Goal: Task Accomplishment & Management: Use online tool/utility

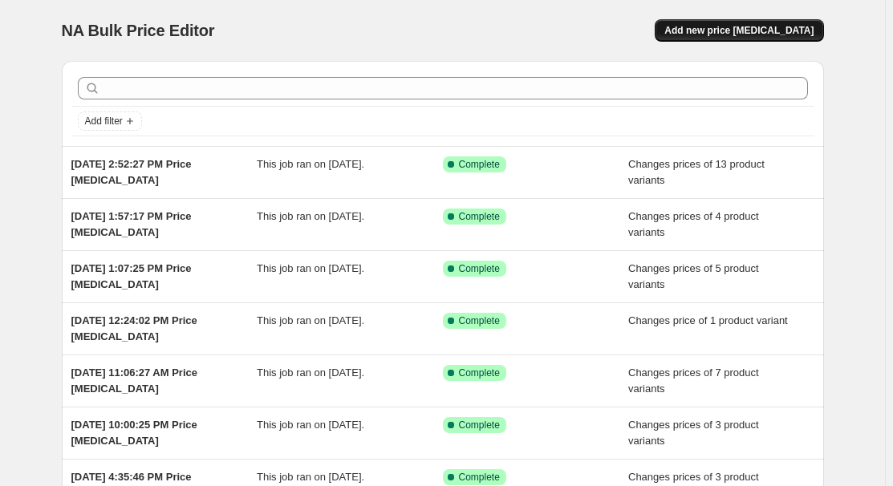
click at [738, 38] on button "Add new price change job" at bounding box center [739, 30] width 169 height 22
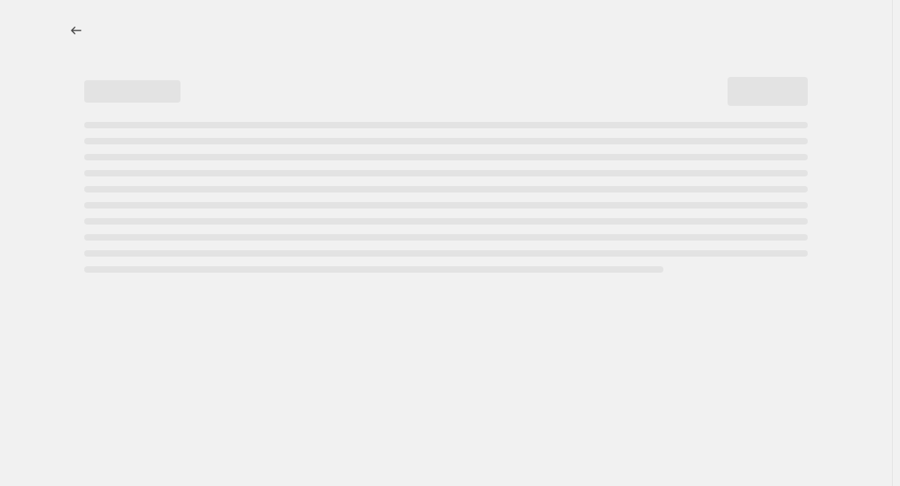
select select "percentage"
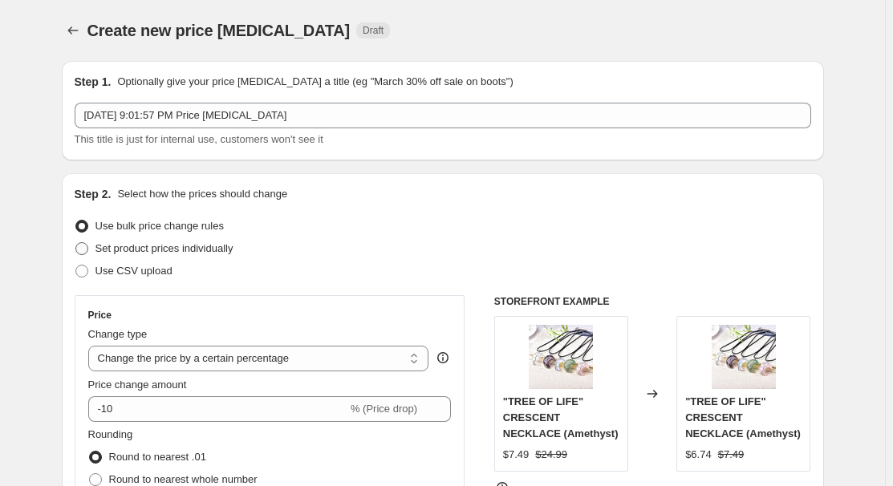
click at [139, 251] on span "Set product prices individually" at bounding box center [164, 248] width 138 height 12
click at [76, 243] on input "Set product prices individually" at bounding box center [75, 242] width 1 height 1
radio input "true"
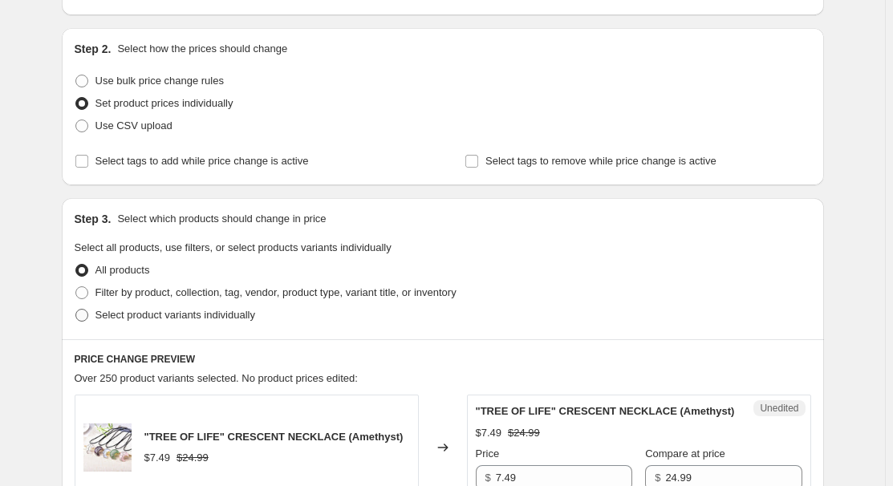
click at [152, 318] on span "Select product variants individually" at bounding box center [175, 315] width 160 height 12
click at [76, 310] on input "Select product variants individually" at bounding box center [75, 309] width 1 height 1
radio input "true"
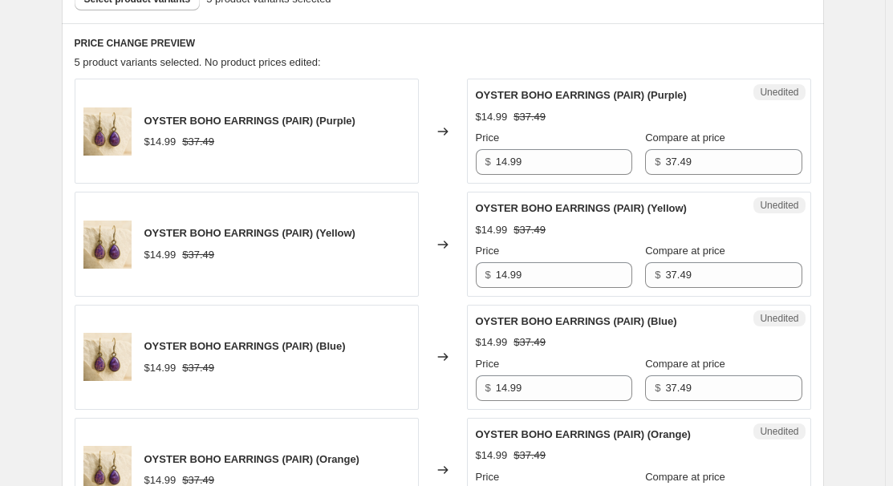
scroll to position [948, 0]
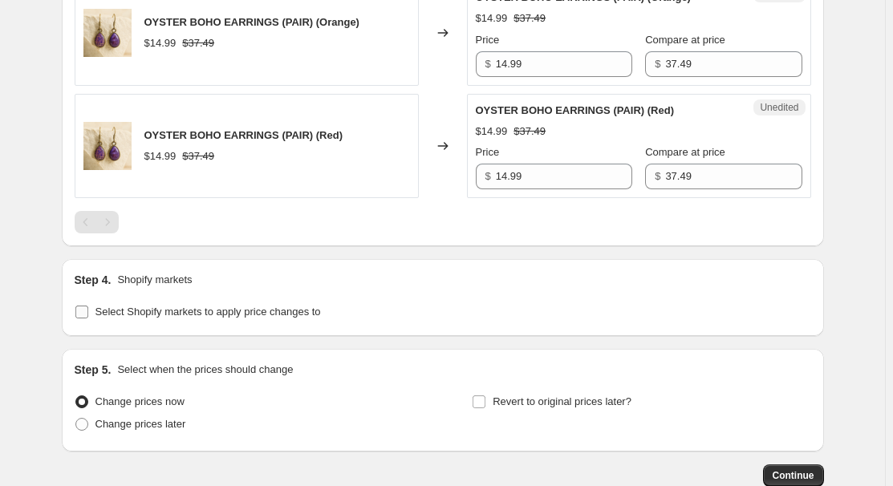
click at [169, 310] on span "Select Shopify markets to apply price changes to" at bounding box center [207, 312] width 225 height 12
click at [88, 310] on input "Select Shopify markets to apply price changes to" at bounding box center [81, 312] width 13 height 13
checkbox input "true"
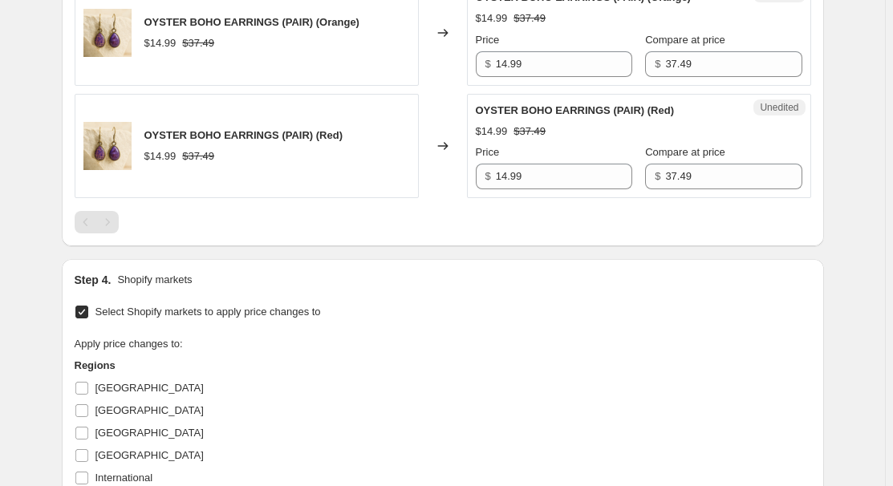
click at [100, 388] on span "Australia" at bounding box center [149, 388] width 108 height 12
click at [88, 388] on input "Australia" at bounding box center [81, 388] width 13 height 13
checkbox input "true"
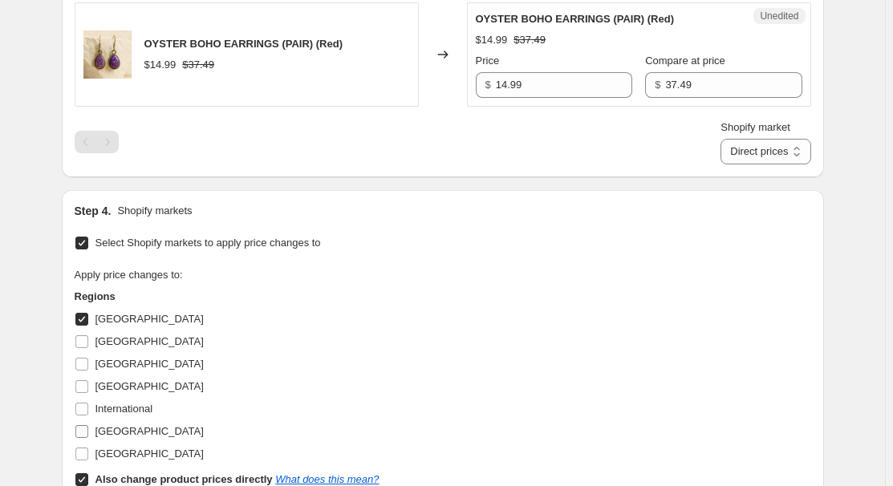
scroll to position [1094, 0]
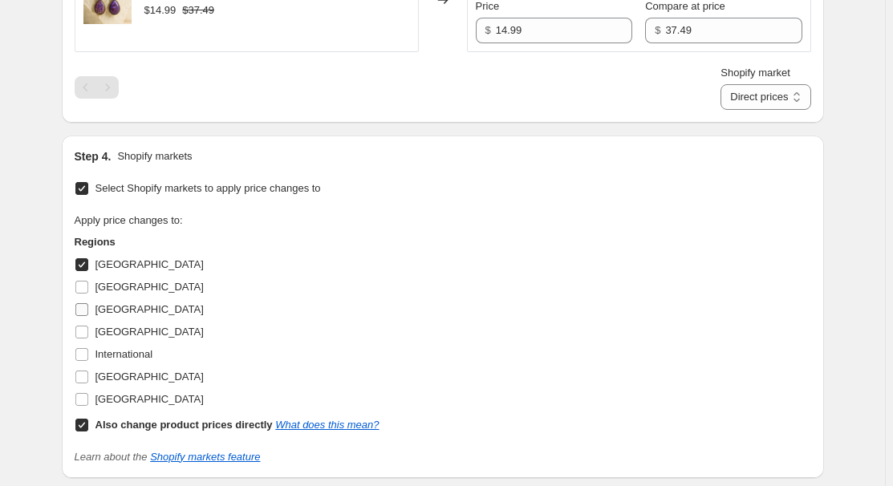
click at [116, 303] on span "France" at bounding box center [149, 309] width 108 height 12
click at [88, 303] on input "France" at bounding box center [81, 309] width 13 height 13
checkbox input "true"
click at [118, 329] on span "Germany" at bounding box center [149, 332] width 108 height 12
click at [88, 329] on input "Germany" at bounding box center [81, 332] width 13 height 13
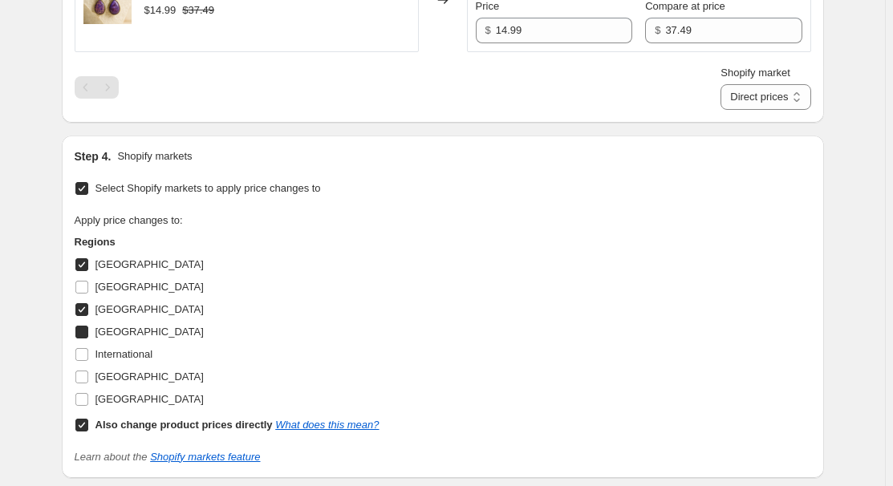
checkbox input "true"
click at [126, 375] on span "United Kingdom" at bounding box center [149, 377] width 108 height 12
click at [88, 375] on input "United Kingdom" at bounding box center [81, 377] width 13 height 13
checkbox input "true"
click at [125, 424] on b "Also change product prices directly" at bounding box center [183, 425] width 177 height 12
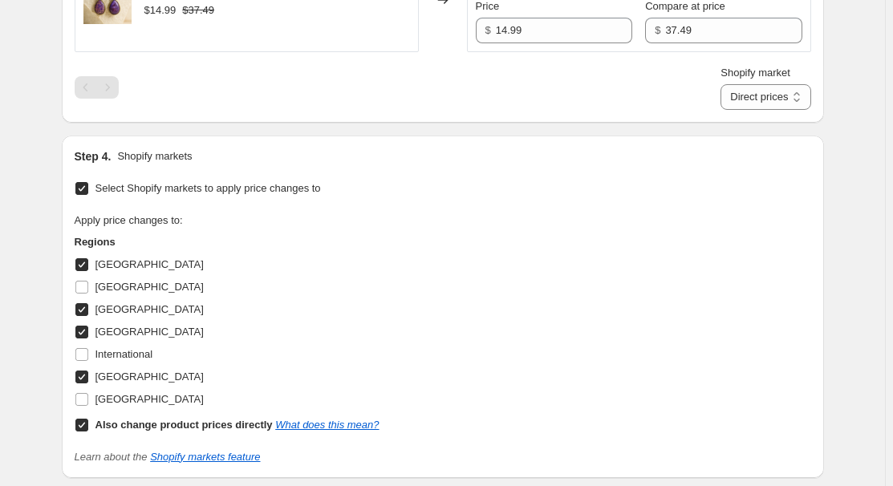
click at [88, 424] on input "Also change product prices directly What does this mean?" at bounding box center [81, 425] width 13 height 13
checkbox input "false"
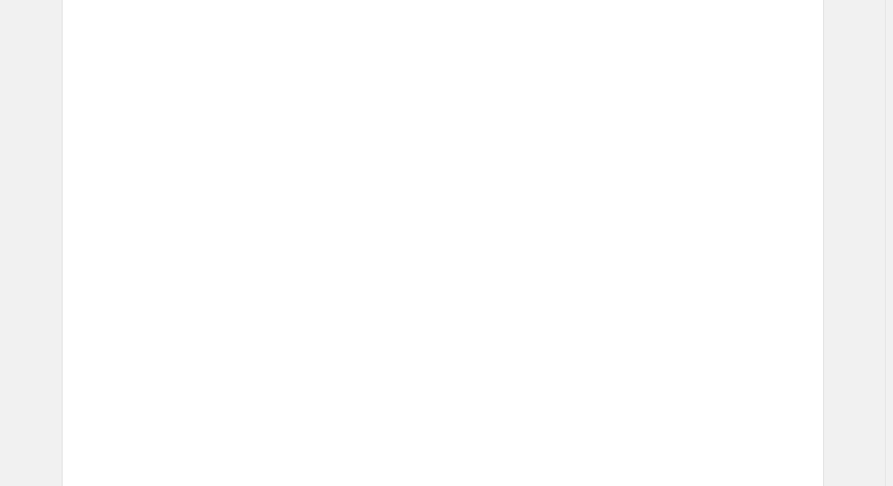
click at [571, 316] on div "$53.15 $59.05" at bounding box center [665, 324] width 274 height 16
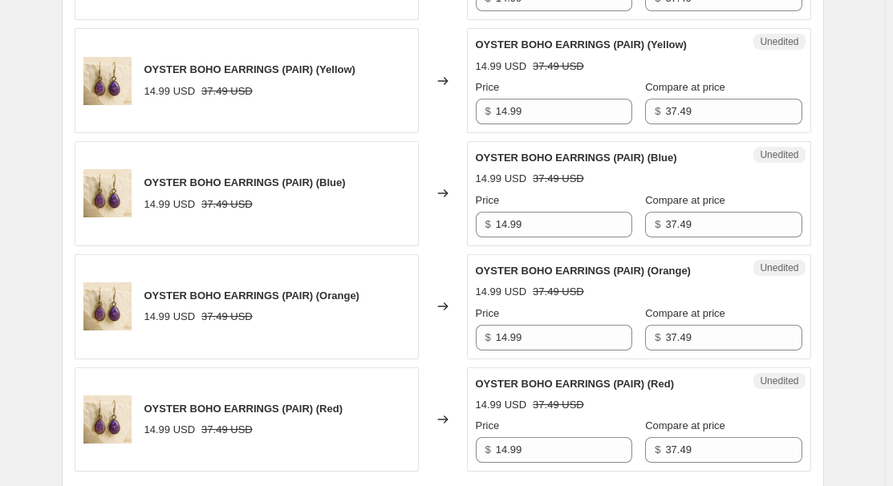
scroll to position [802, 0]
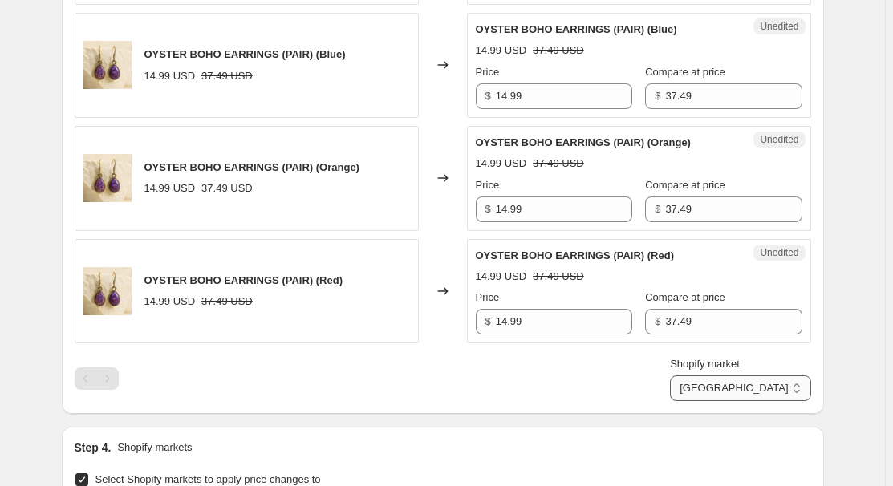
drag, startPoint x: 768, startPoint y: 376, endPoint x: 771, endPoint y: 396, distance: 19.5
click at [768, 376] on select "Australia France Germany United Kingdom" at bounding box center [740, 389] width 140 height 26
click at [778, 389] on select "Australia France Germany United Kingdom" at bounding box center [740, 389] width 140 height 26
select select "34367439004"
click at [745, 401] on select "Australia France Germany United Kingdom" at bounding box center [740, 389] width 140 height 26
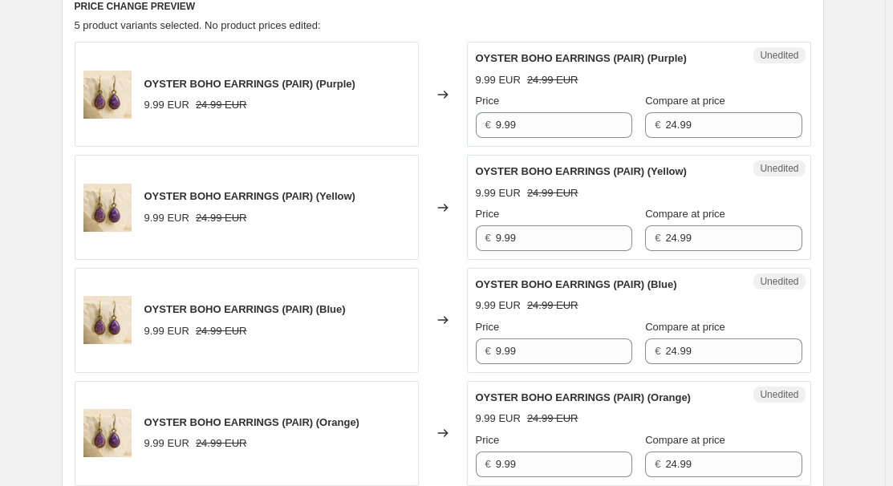
scroll to position [437, 0]
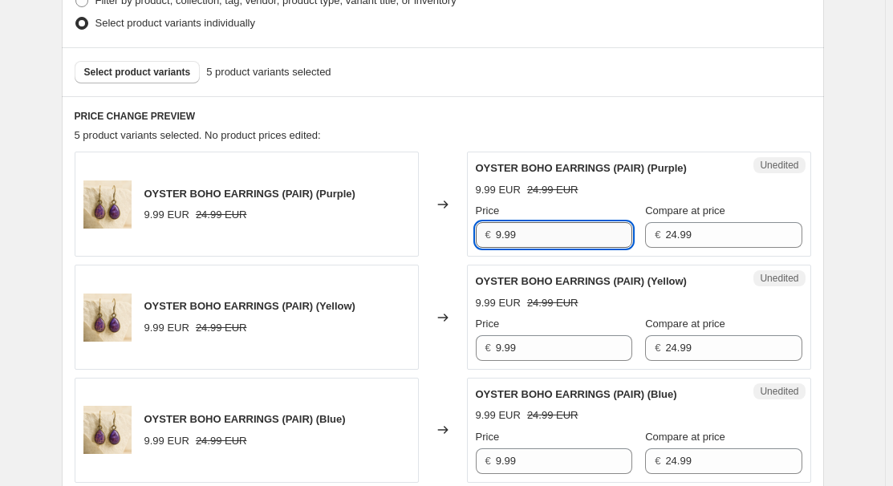
drag, startPoint x: 563, startPoint y: 229, endPoint x: 574, endPoint y: 223, distance: 12.9
click at [564, 229] on input "9.99" at bounding box center [564, 235] width 136 height 26
type input "14.99"
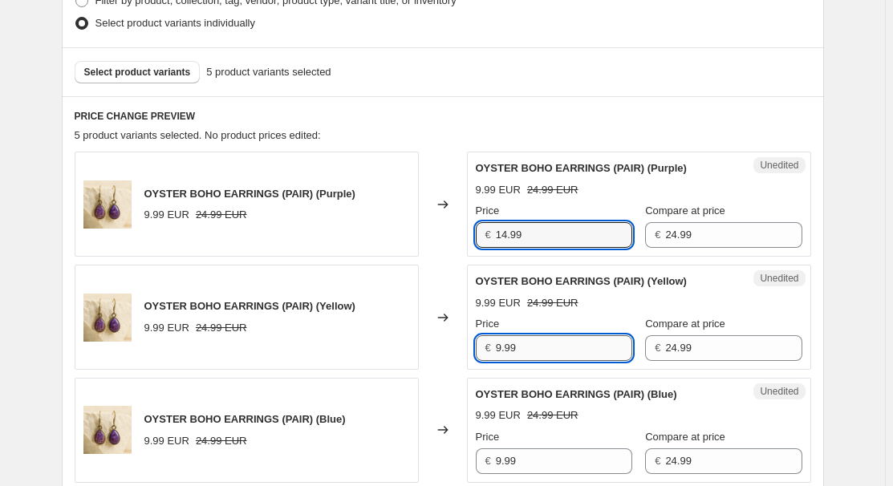
click at [545, 342] on input "9.99" at bounding box center [564, 348] width 136 height 26
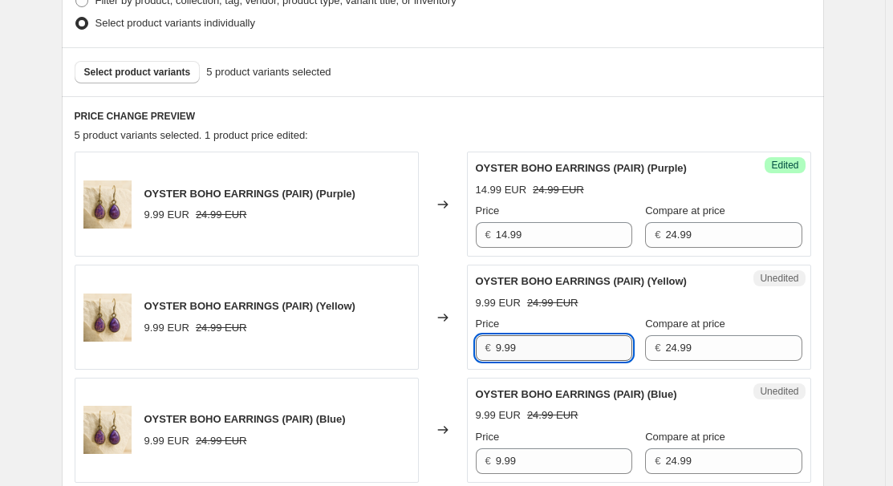
paste input "14"
type input "14.99"
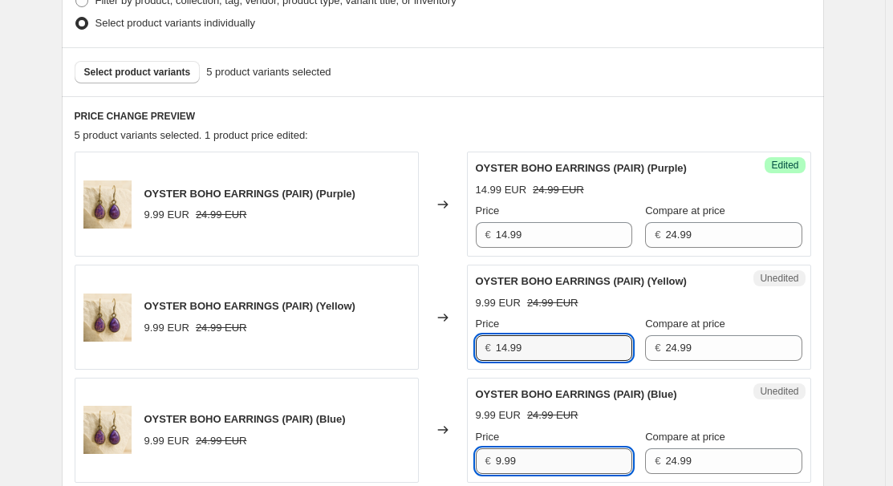
click at [558, 460] on input "9.99" at bounding box center [564, 462] width 136 height 26
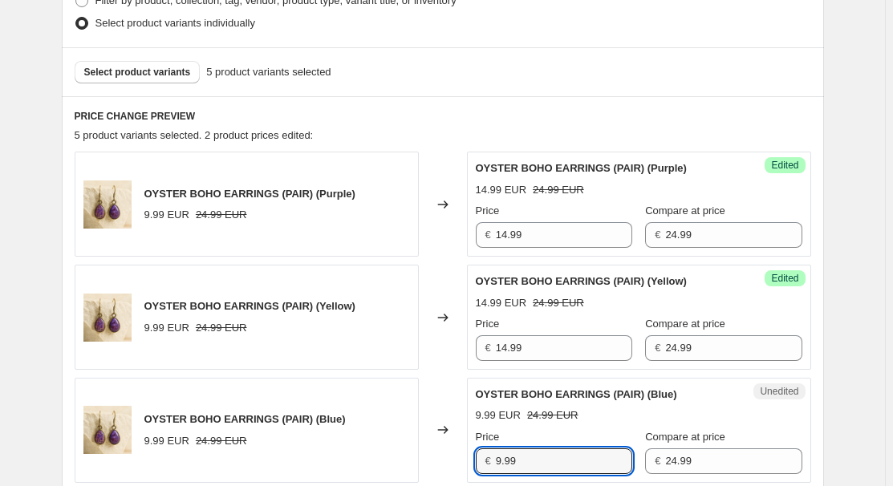
paste input "14"
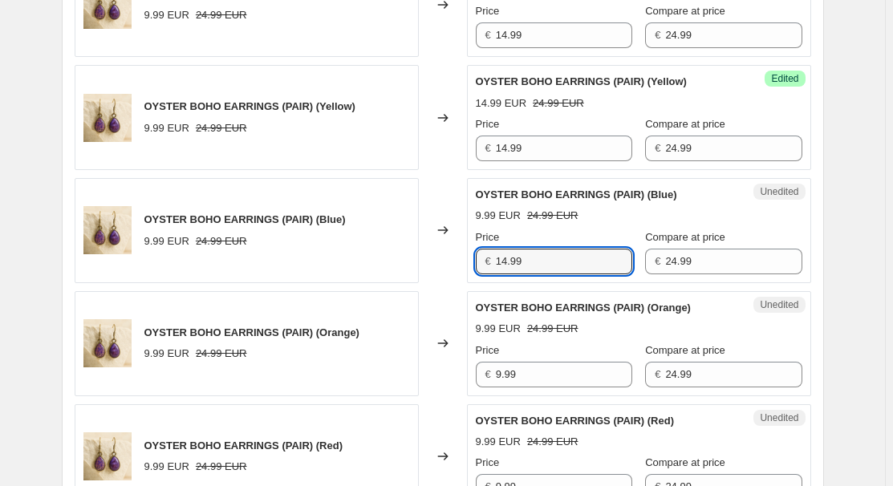
scroll to position [729, 0]
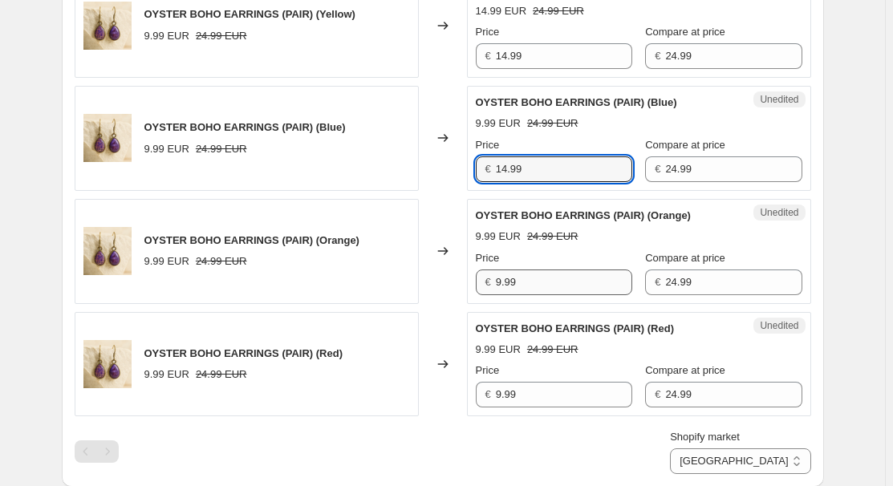
type input "14.99"
click at [558, 284] on input "9.99" at bounding box center [564, 283] width 136 height 26
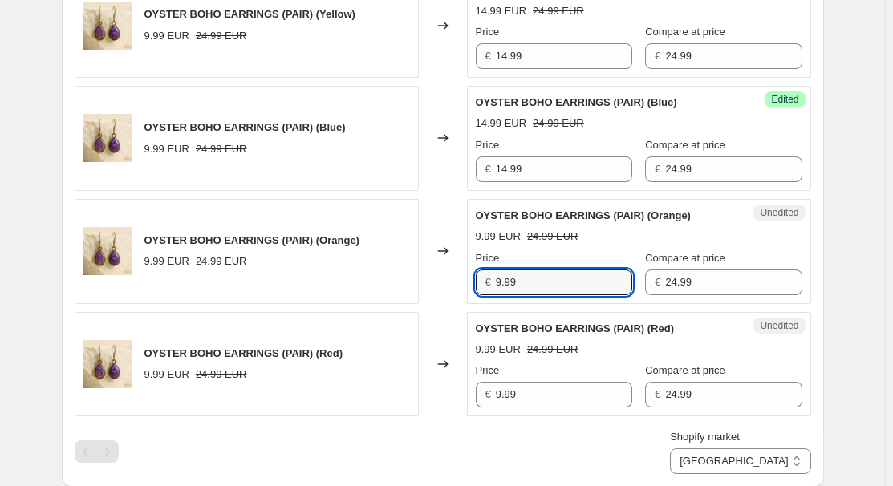
paste input "14"
type input "14.99"
click at [570, 397] on input "9.99" at bounding box center [564, 395] width 136 height 26
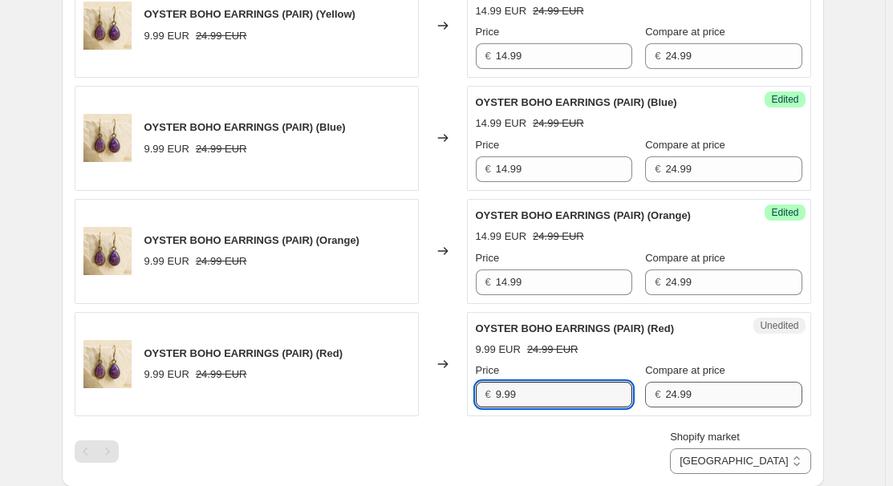
paste input "14"
type input "14.99"
click at [722, 393] on input "24.99" at bounding box center [733, 395] width 136 height 26
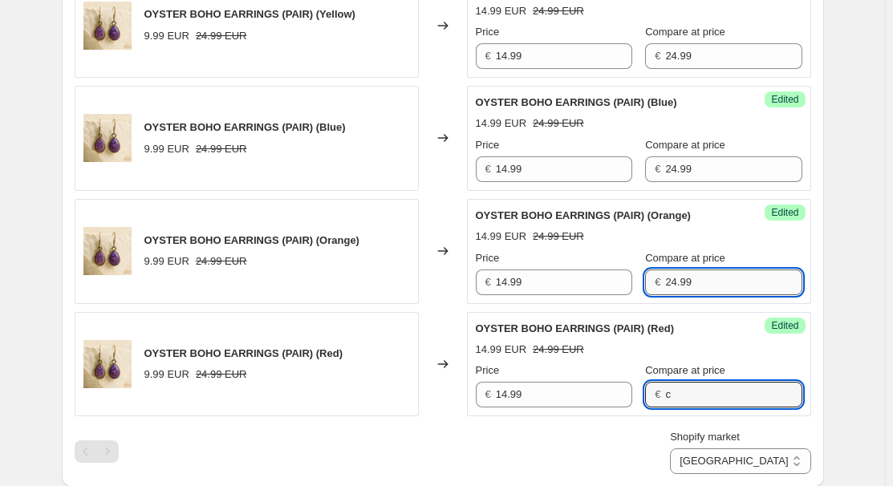
type input "24.99"
click at [731, 282] on input "24.99" at bounding box center [733, 283] width 136 height 26
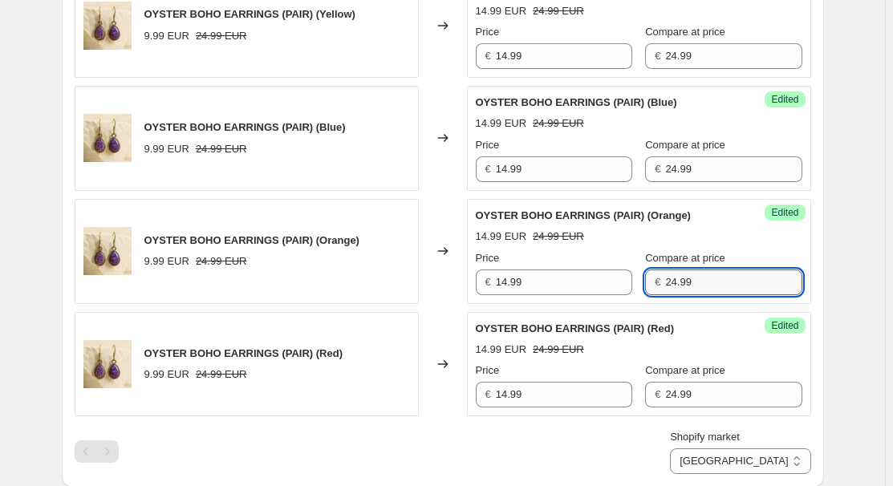
paste input "1"
type input "14.99"
click at [689, 386] on input "24.99" at bounding box center [733, 395] width 136 height 26
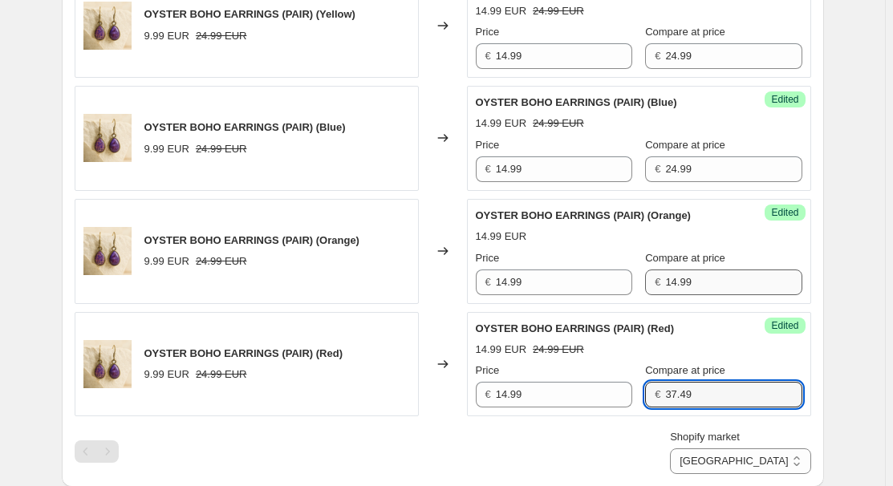
type input "37.49"
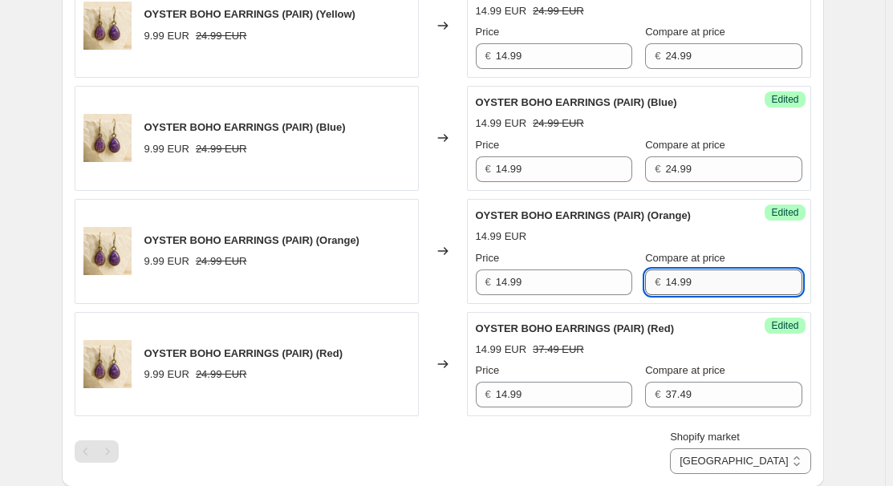
click at [693, 271] on input "14.99" at bounding box center [733, 283] width 136 height 26
paste input "37.4"
type input "37.49"
click at [697, 158] on input "24.99" at bounding box center [733, 169] width 136 height 26
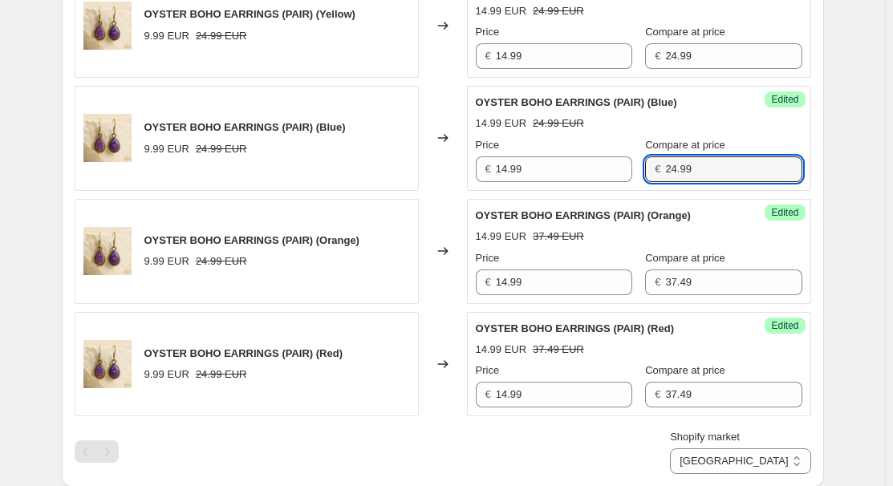
paste input "37.4"
type input "37.49"
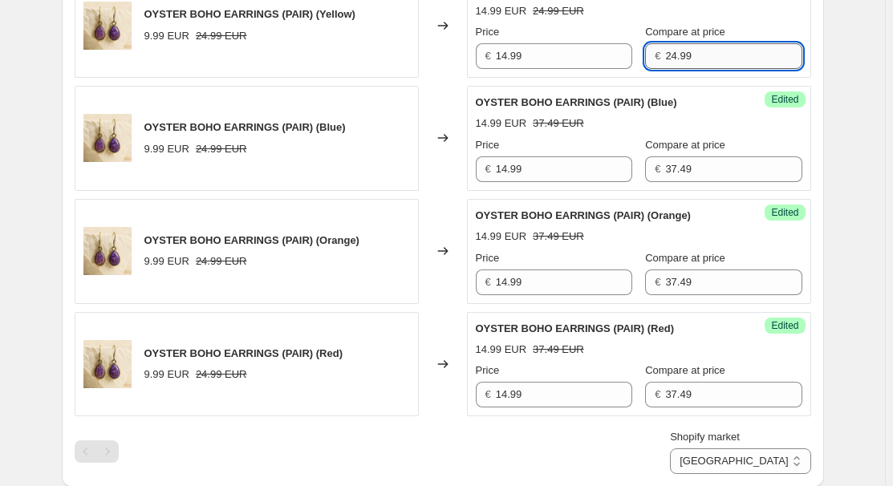
click at [699, 52] on input "24.99" at bounding box center [733, 56] width 136 height 26
paste input "37.4"
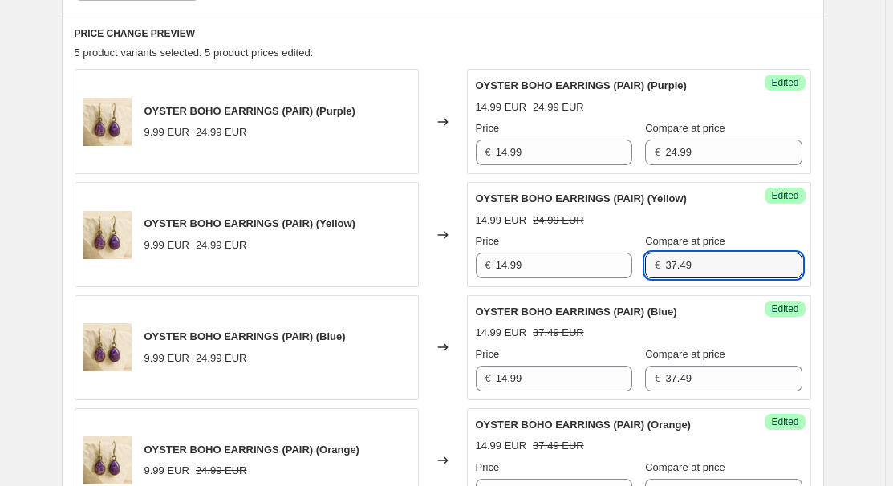
scroll to position [510, 0]
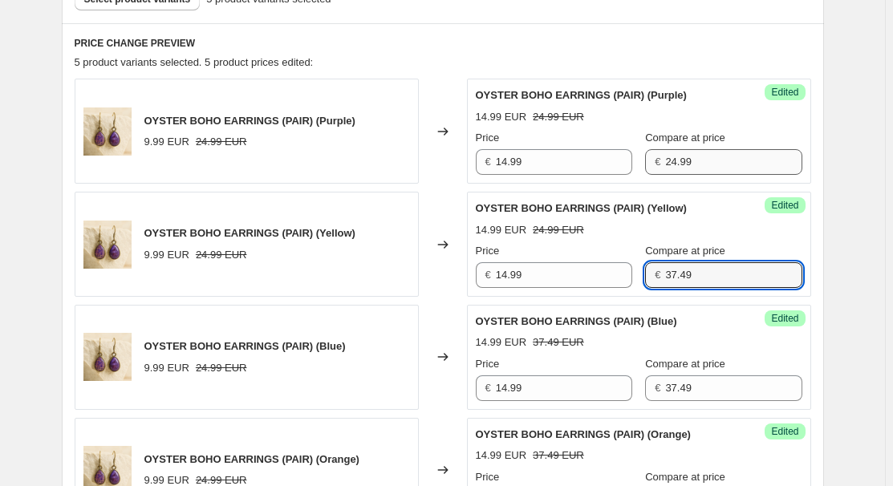
type input "37.49"
click at [704, 159] on input "24.99" at bounding box center [733, 162] width 136 height 26
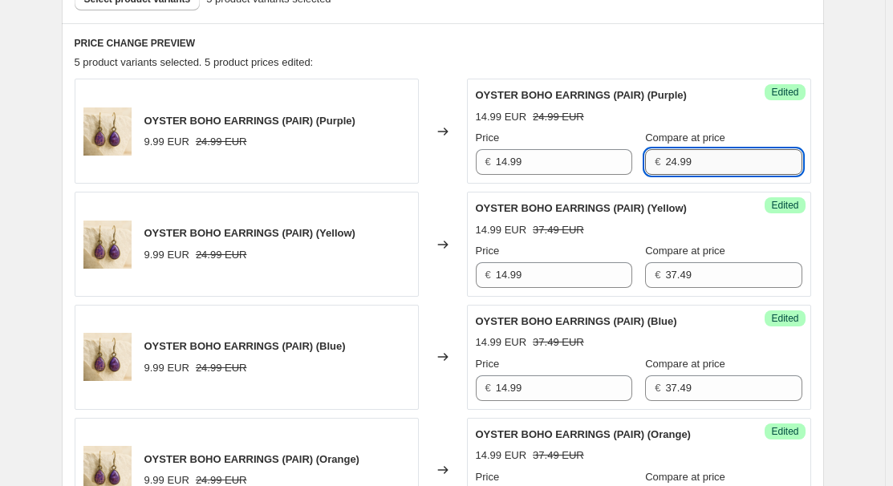
paste input "37.4"
type input "37.49"
click at [842, 155] on div "Create new price change job. This page is ready Create new price change job Dra…" at bounding box center [443, 400] width 801 height 1821
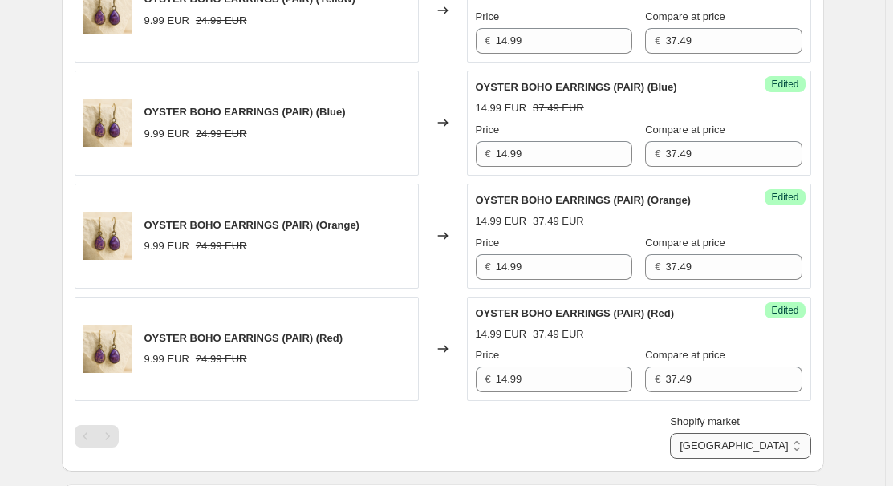
scroll to position [802, 0]
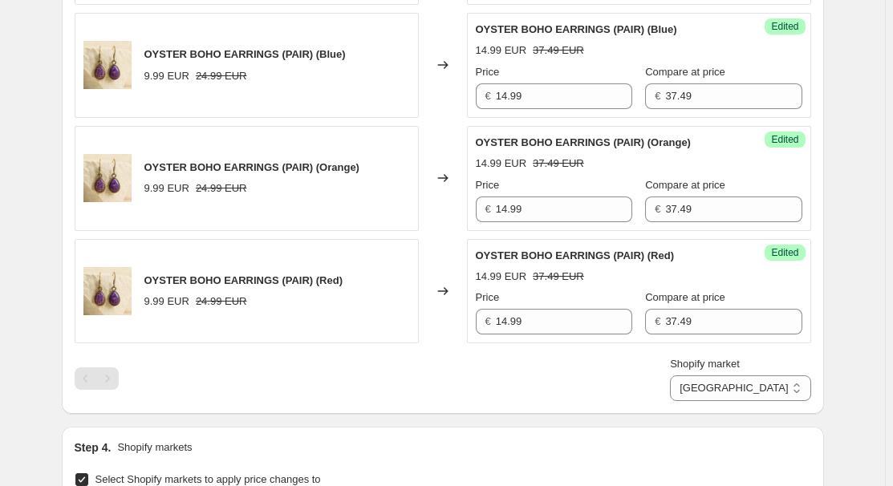
drag, startPoint x: 772, startPoint y: 378, endPoint x: 778, endPoint y: 410, distance: 32.6
click at [772, 378] on select "Australia France Germany United Kingdom" at bounding box center [740, 389] width 140 height 26
click at [784, 389] on select "Australia France Germany United Kingdom" at bounding box center [740, 389] width 140 height 26
select select "34367209628"
click at [706, 401] on select "Australia France Germany United Kingdom" at bounding box center [740, 389] width 140 height 26
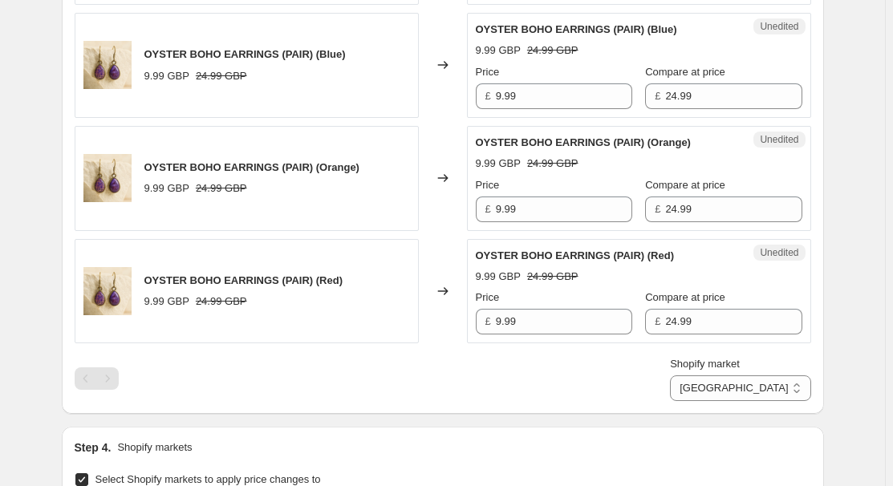
click at [830, 382] on div "Create new price change job. This page is ready Create new price change job Dra…" at bounding box center [443, 108] width 801 height 1821
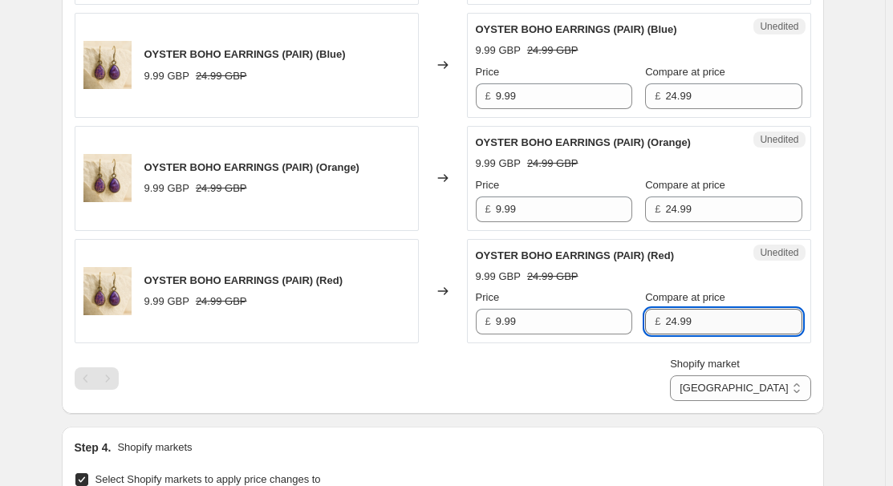
click at [693, 324] on input "24.99" at bounding box center [733, 322] width 136 height 26
paste input "37.4"
type input "37.49"
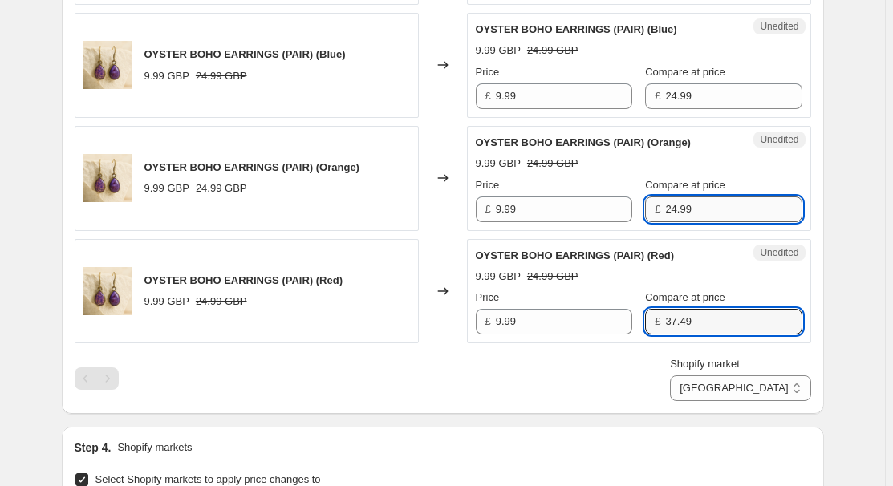
click at [714, 202] on input "24.99" at bounding box center [733, 210] width 136 height 26
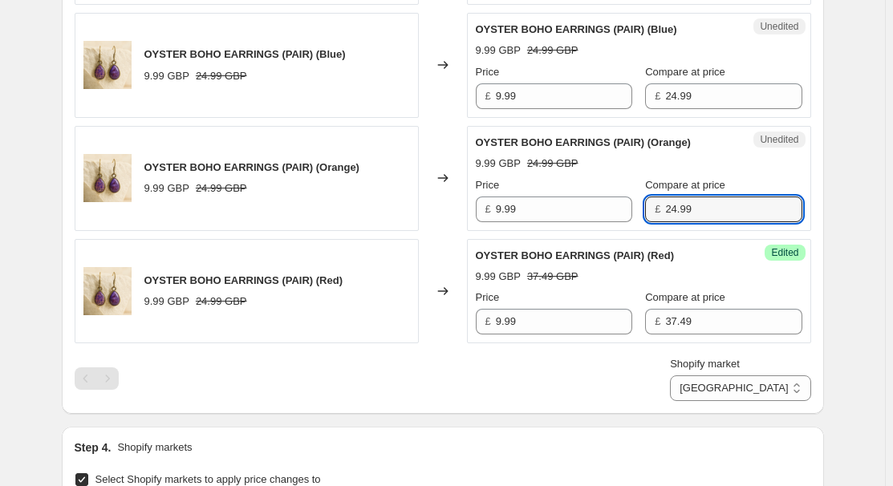
paste input "37.4"
type input "37.49"
click at [713, 79] on div "Compare at price £ 24.99" at bounding box center [723, 86] width 156 height 45
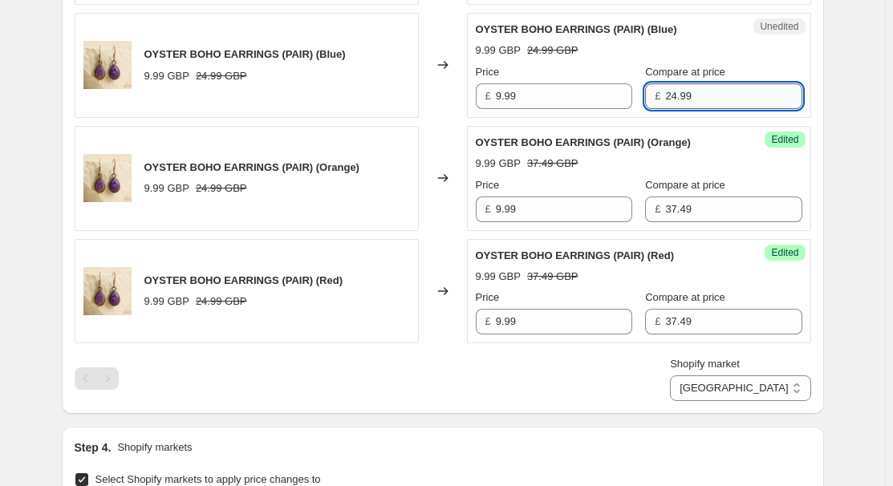
click at [714, 91] on input "24.99" at bounding box center [733, 96] width 136 height 26
paste input "37.4"
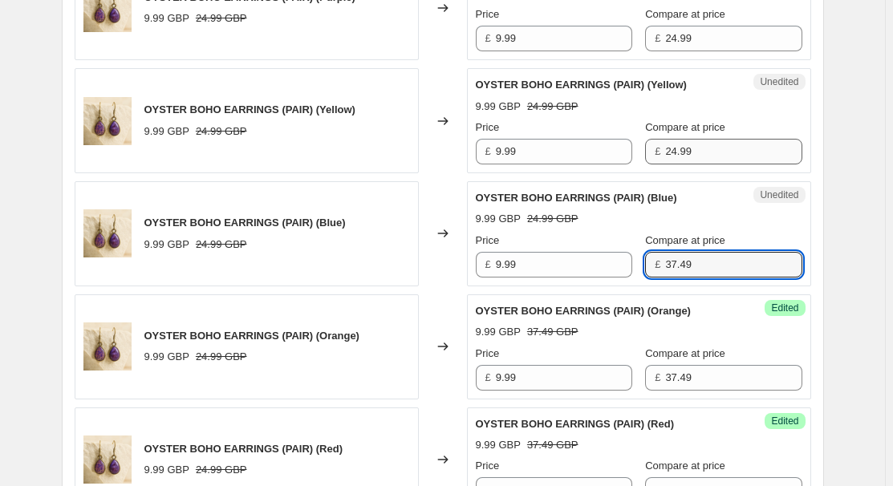
scroll to position [583, 0]
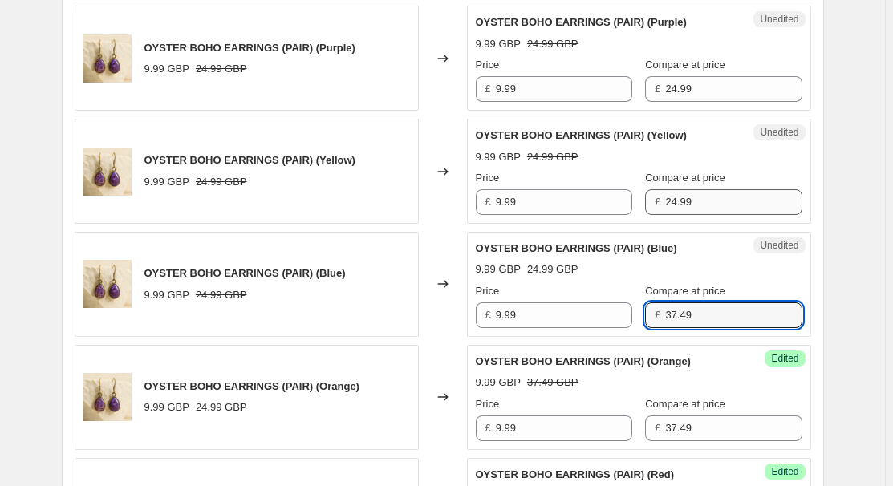
type input "37.49"
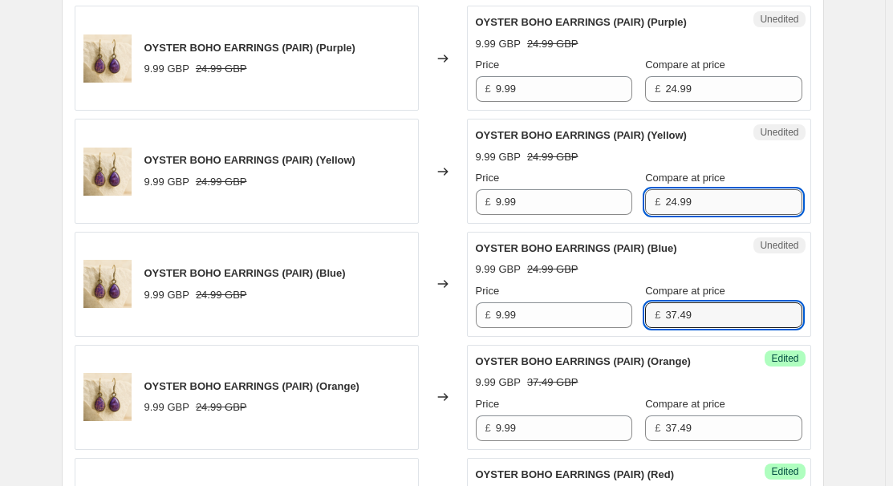
click at [722, 199] on input "24.99" at bounding box center [733, 202] width 136 height 26
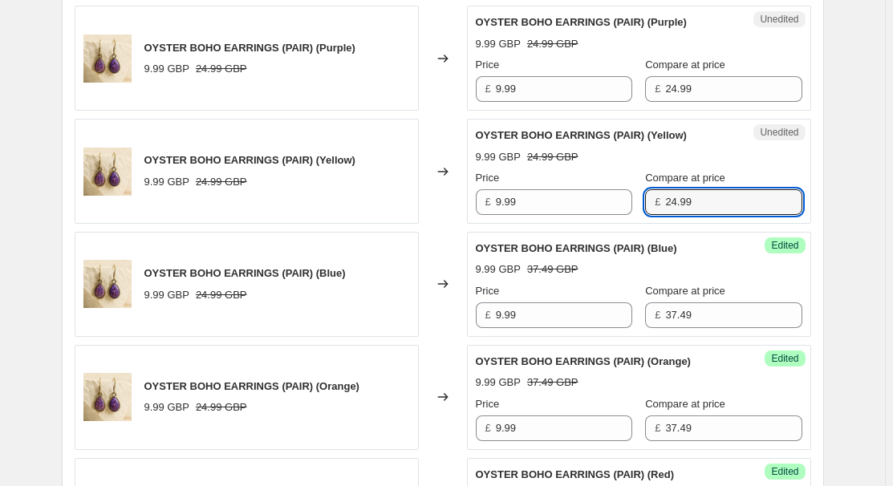
paste input "37.4"
type input "37.49"
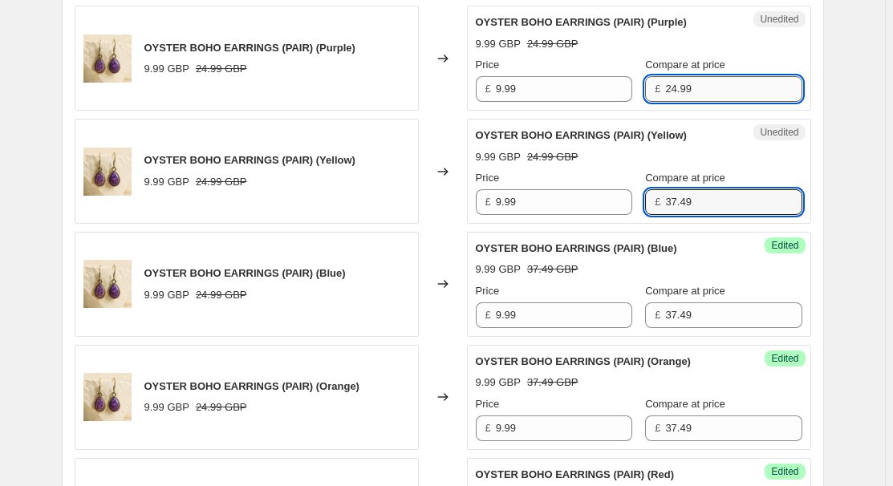
click at [718, 87] on input "24.99" at bounding box center [733, 89] width 136 height 26
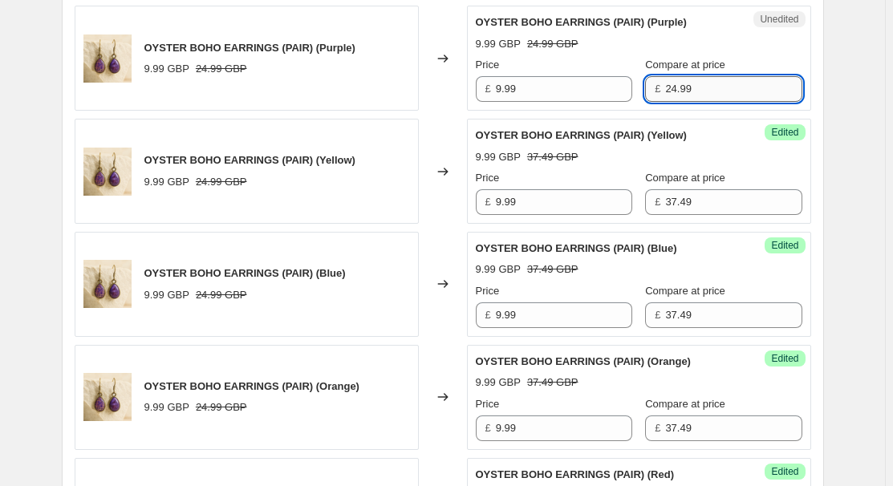
paste input "37.4"
type input "37.49"
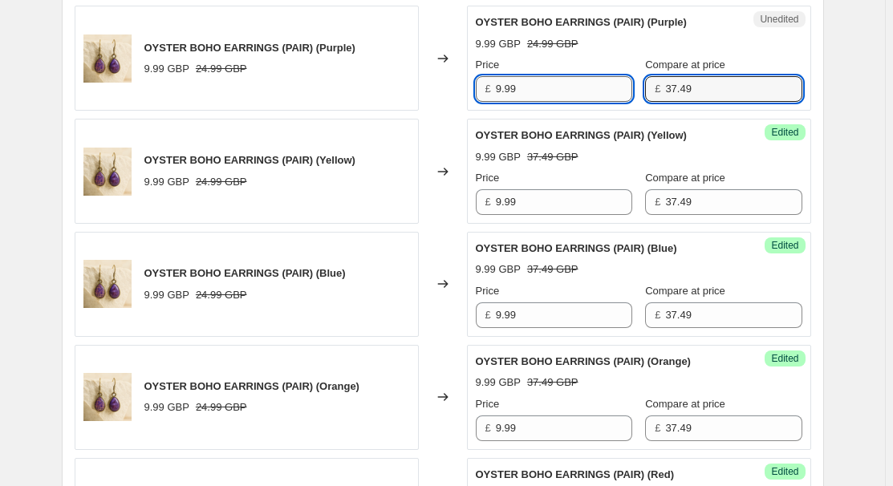
click at [546, 89] on input "9.99" at bounding box center [564, 89] width 136 height 26
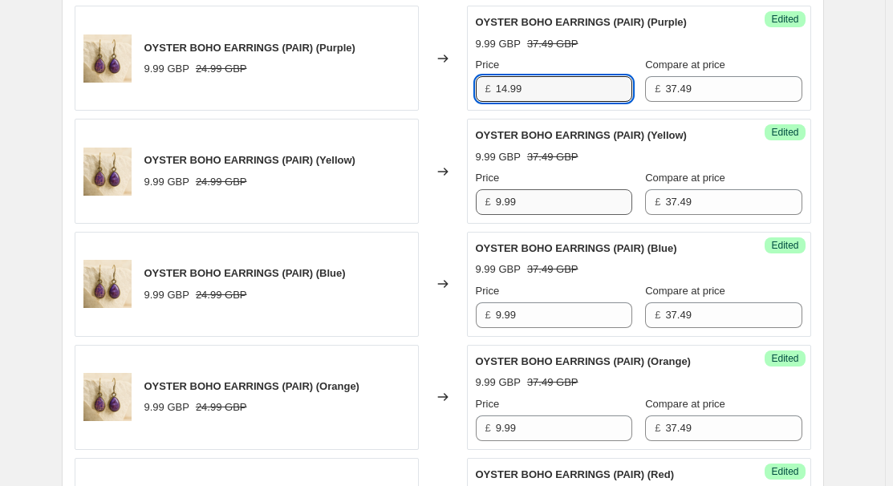
type input "14.99"
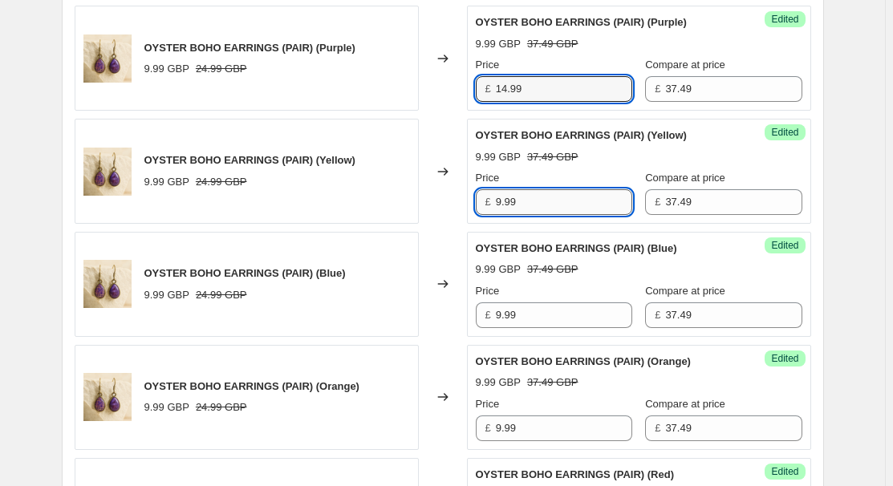
click at [571, 207] on input "9.99" at bounding box center [564, 202] width 136 height 26
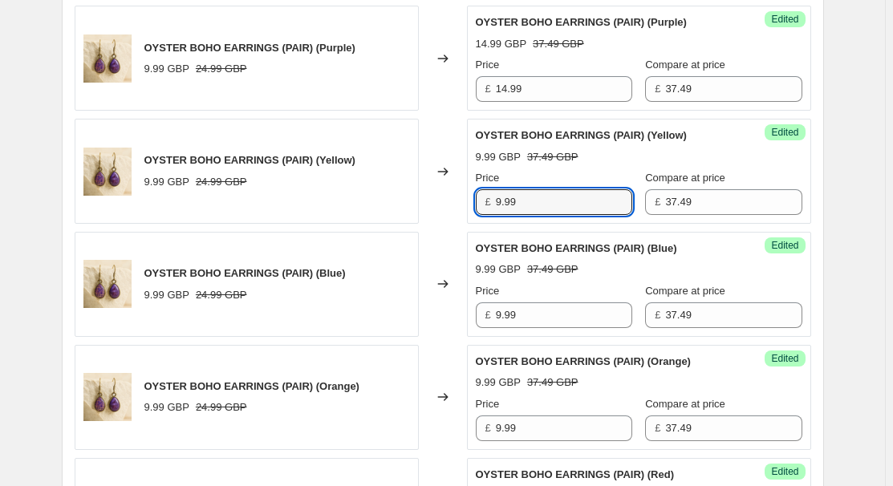
paste input "14"
type input "14.99"
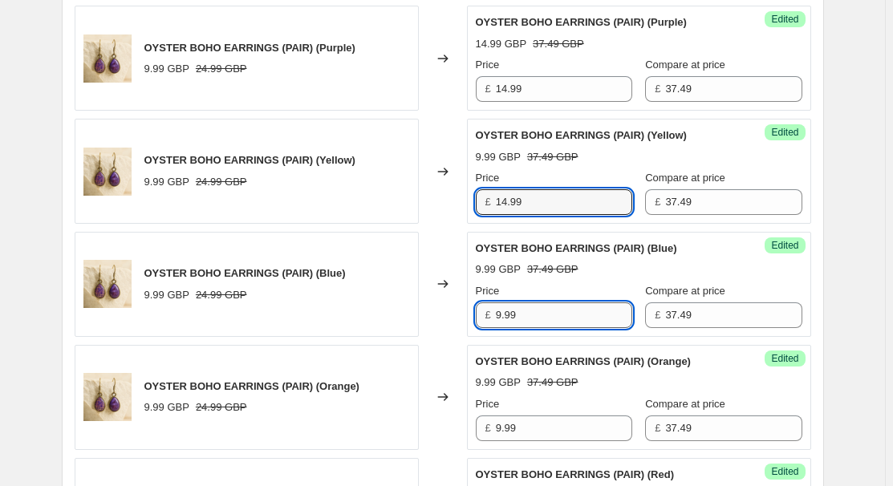
click at [552, 307] on input "9.99" at bounding box center [564, 316] width 136 height 26
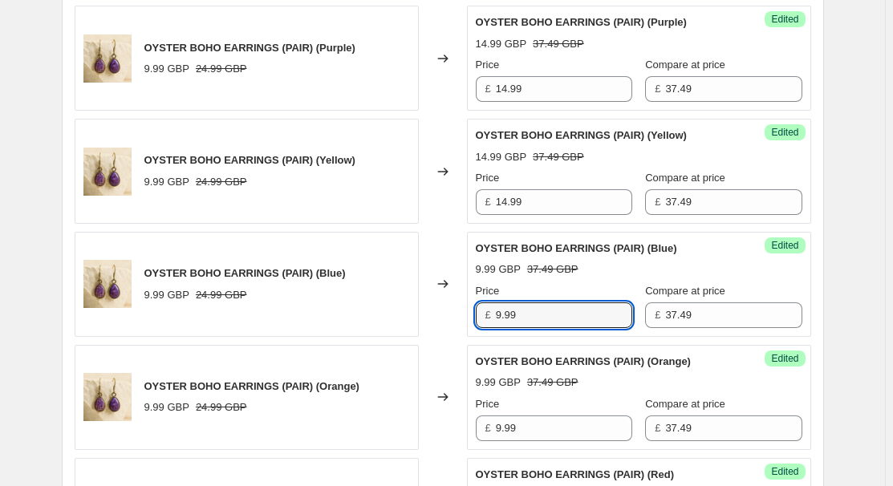
paste input "14"
type input "14.99"
click at [554, 424] on input "9.99" at bounding box center [564, 429] width 136 height 26
paste input "14"
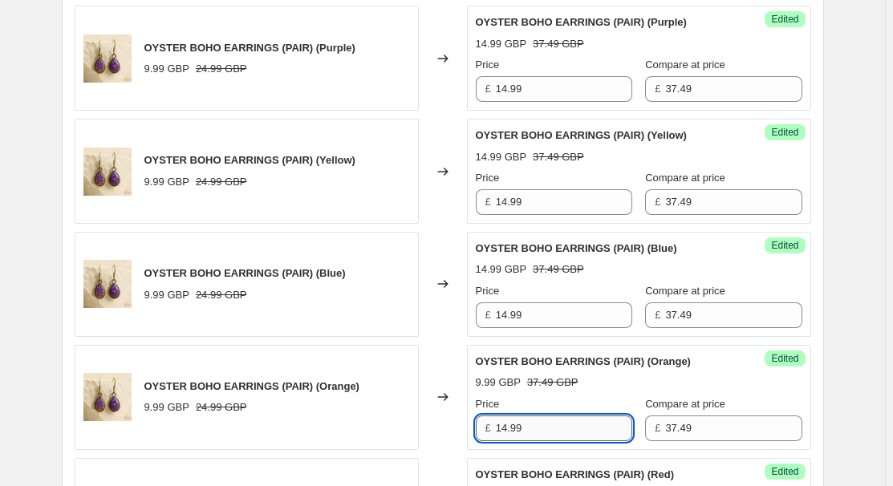
scroll to position [802, 0]
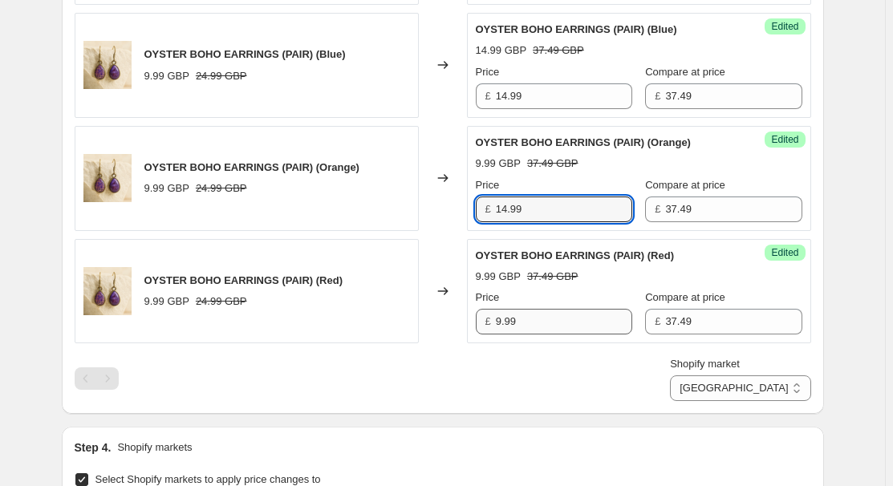
type input "14.99"
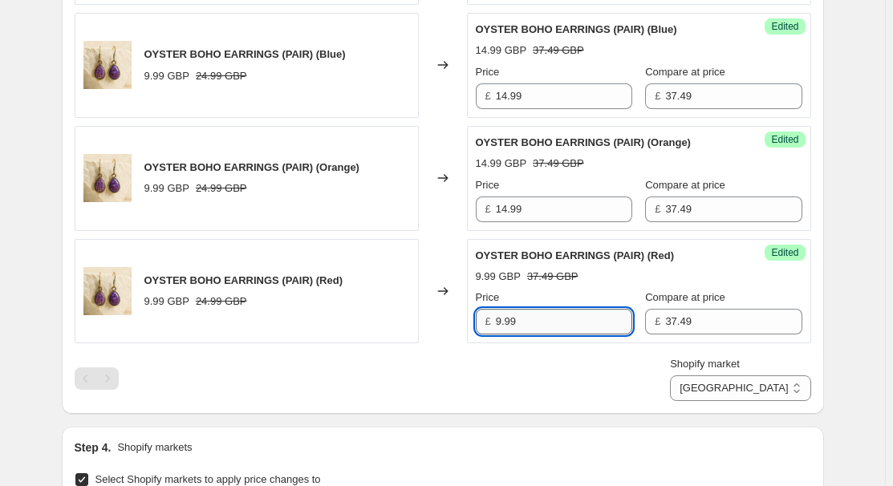
click at [547, 322] on input "9.99" at bounding box center [564, 322] width 136 height 26
paste input "14"
type input "14.99"
click at [539, 388] on div "Shopify market Australia France Germany United Kingdom United Kingdom" at bounding box center [443, 378] width 737 height 45
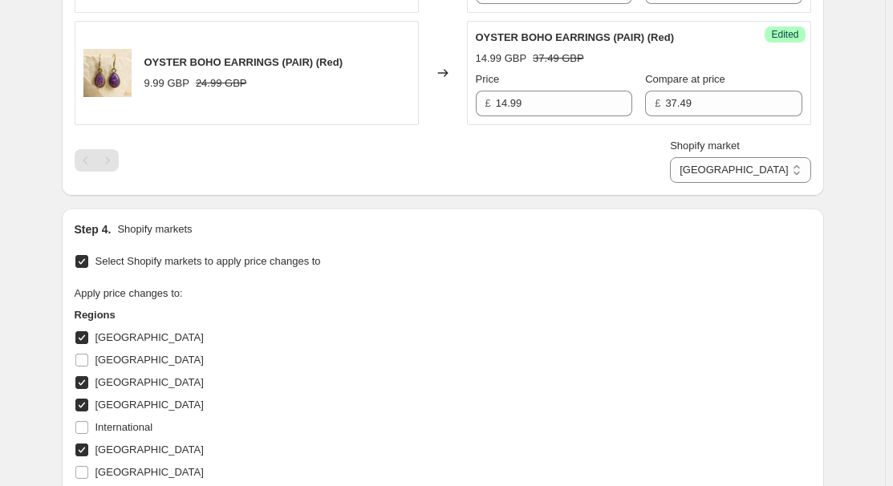
scroll to position [1330, 0]
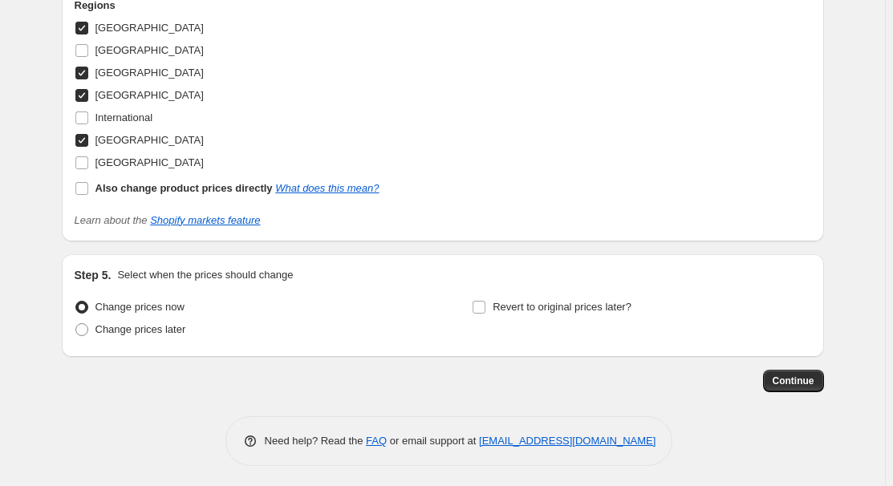
click at [801, 378] on span "Continue" at bounding box center [794, 381] width 42 height 13
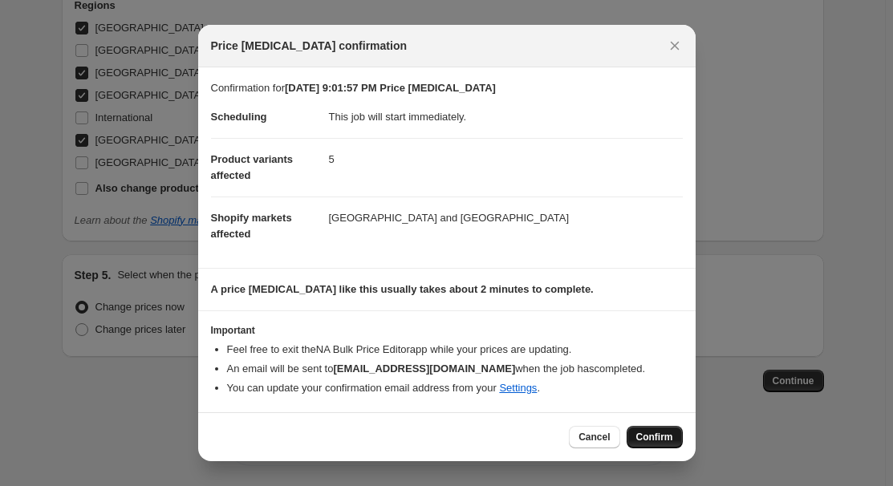
click at [646, 427] on button "Confirm" at bounding box center [655, 437] width 56 height 22
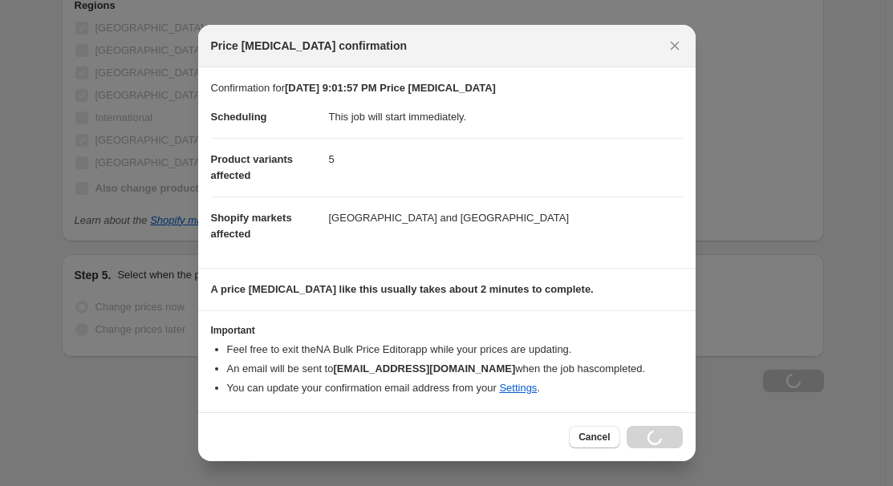
scroll to position [1384, 0]
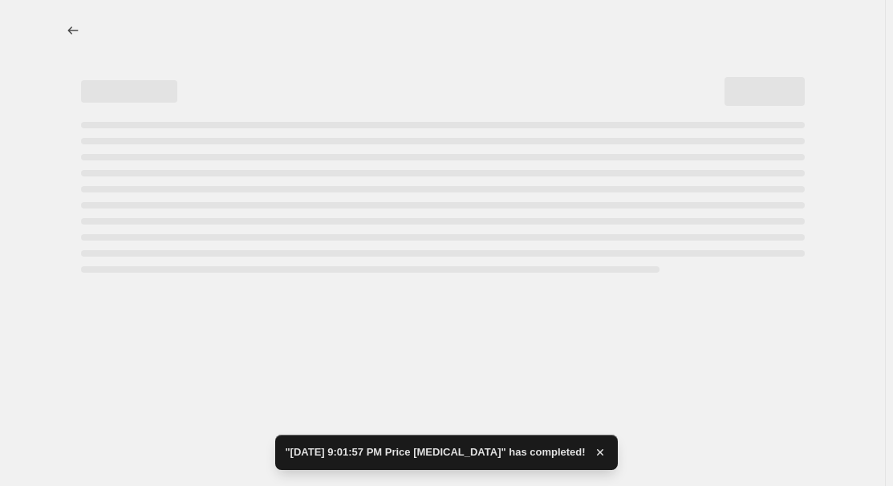
select select "34367209628"
